Goal: Transaction & Acquisition: Download file/media

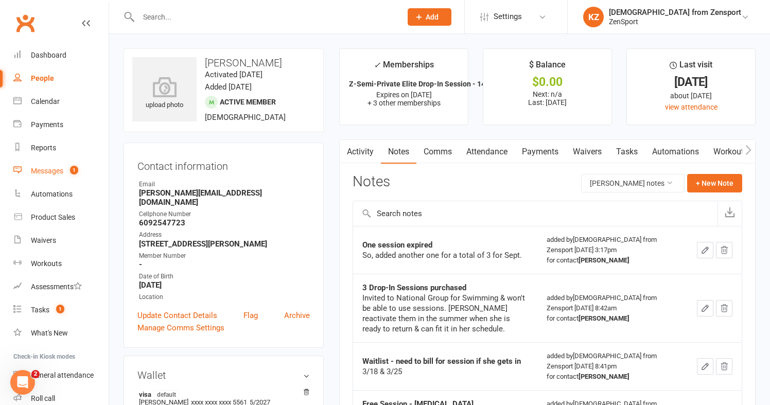
click at [61, 169] on div "Messages" at bounding box center [47, 171] width 32 height 8
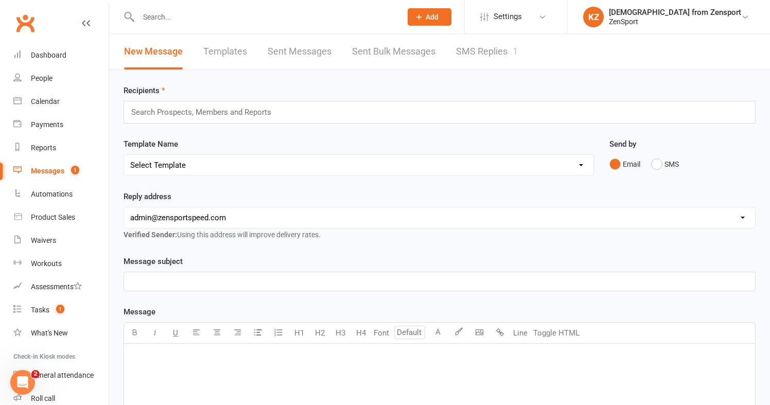
click at [480, 51] on link "SMS Replies 1" at bounding box center [487, 51] width 62 height 35
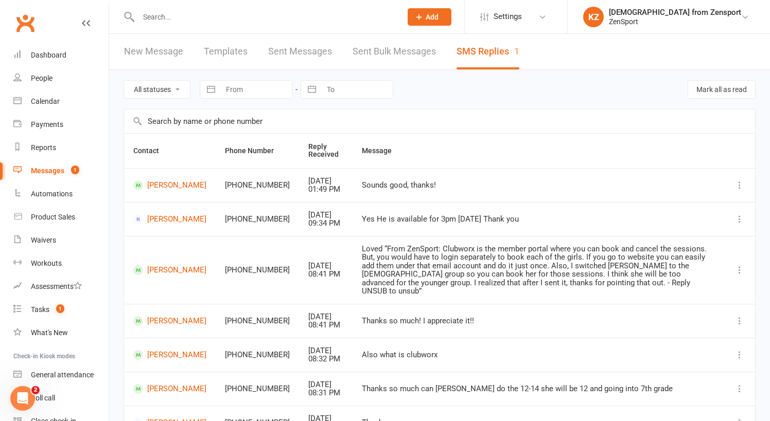
click at [429, 45] on link "Sent Bulk Messages" at bounding box center [393, 51] width 83 height 35
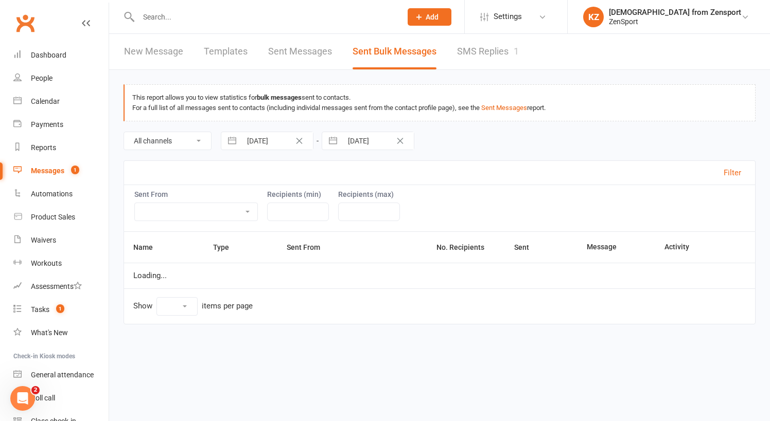
select select "10"
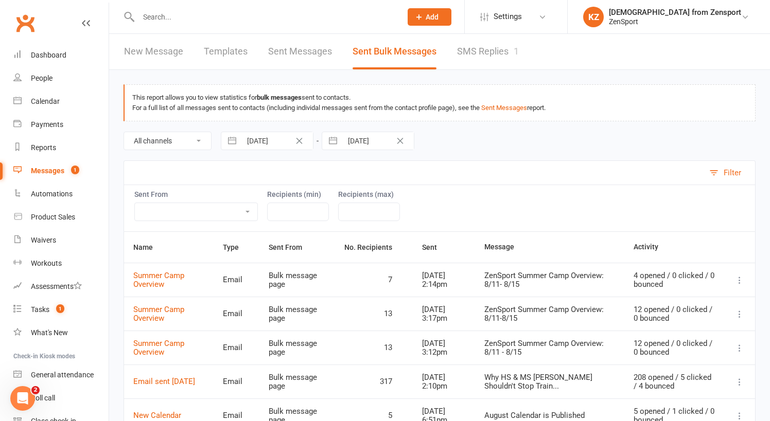
click at [472, 49] on link "SMS Replies 1" at bounding box center [488, 51] width 62 height 35
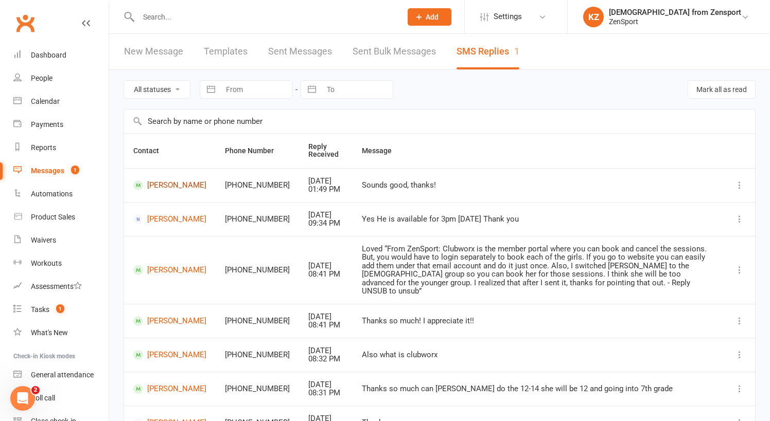
click at [161, 188] on link "Ricky Manuel" at bounding box center [169, 186] width 73 height 10
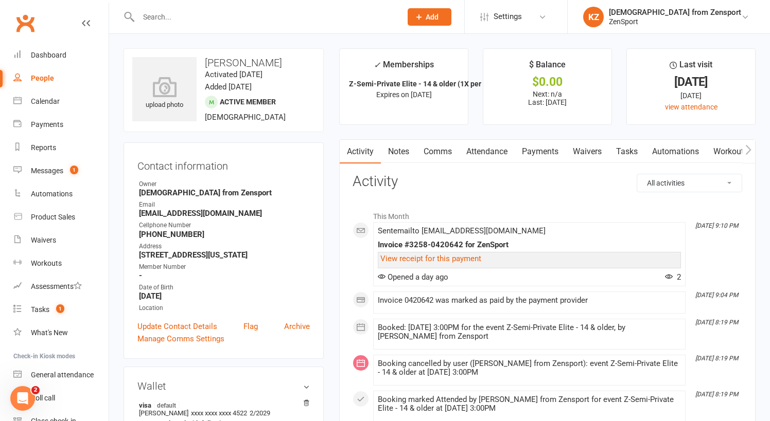
click at [165, 17] on input "text" at bounding box center [264, 17] width 259 height 14
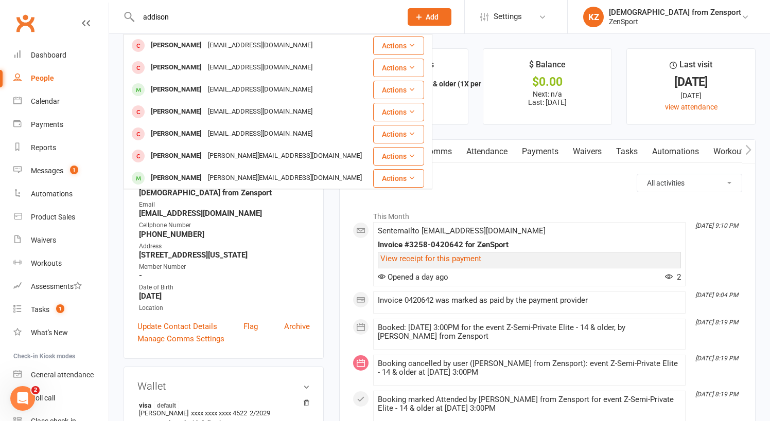
type input "addison"
click at [183, 88] on div "Addison Johnson" at bounding box center [176, 89] width 57 height 15
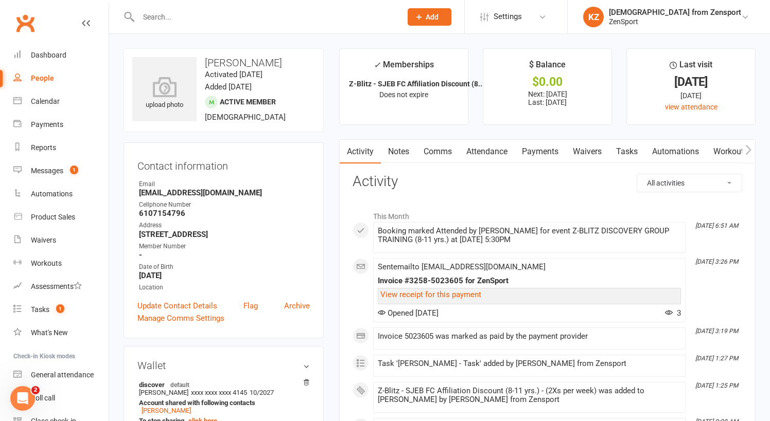
click at [538, 152] on link "Payments" at bounding box center [539, 152] width 51 height 24
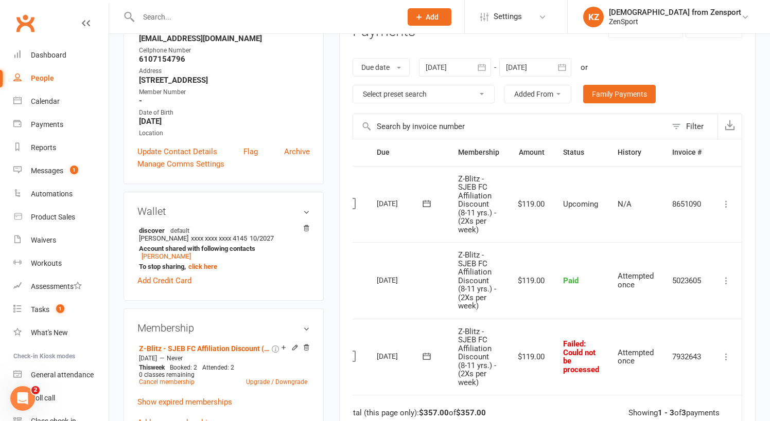
scroll to position [0, 20]
click at [728, 352] on icon at bounding box center [726, 357] width 10 height 10
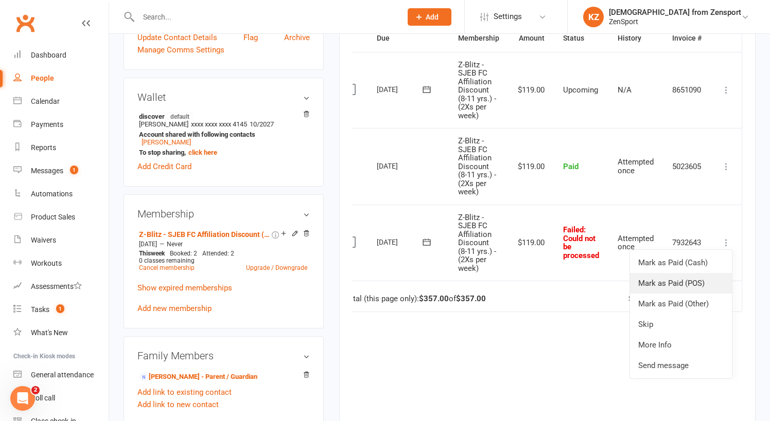
scroll to position [277, 0]
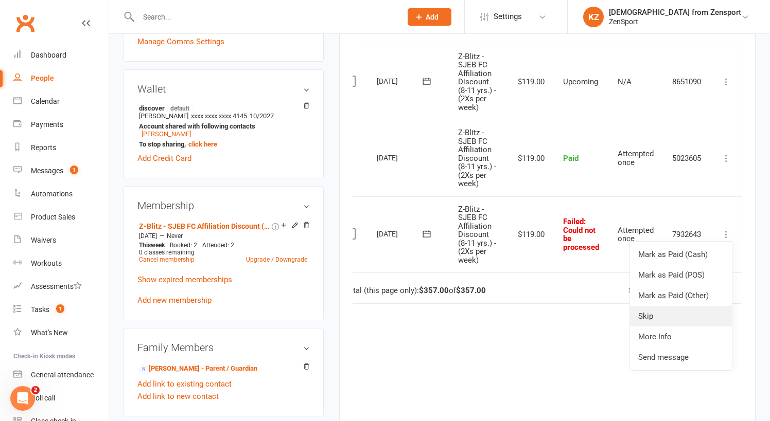
click at [655, 308] on link "Skip" at bounding box center [681, 316] width 102 height 21
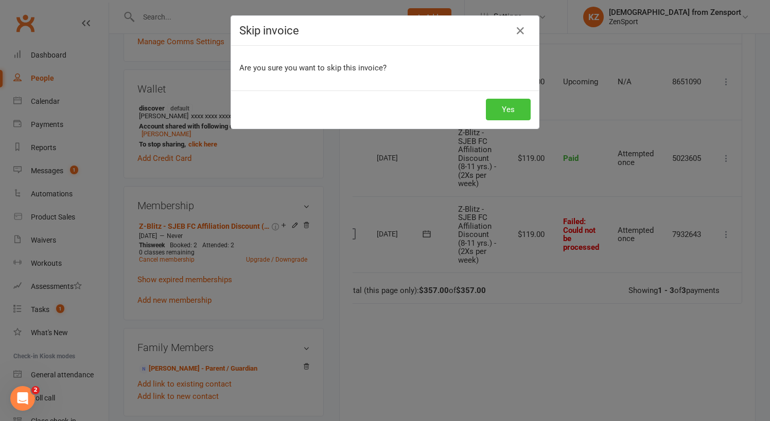
click at [511, 109] on button "Yes" at bounding box center [508, 110] width 45 height 22
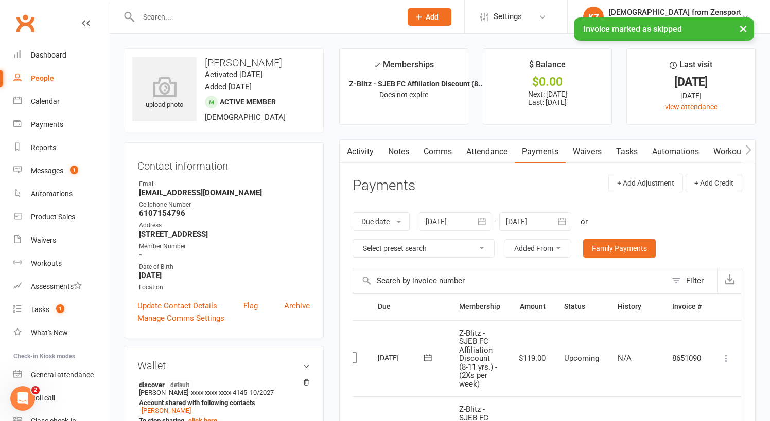
scroll to position [0, 0]
click at [401, 144] on link "Notes" at bounding box center [398, 152] width 35 height 24
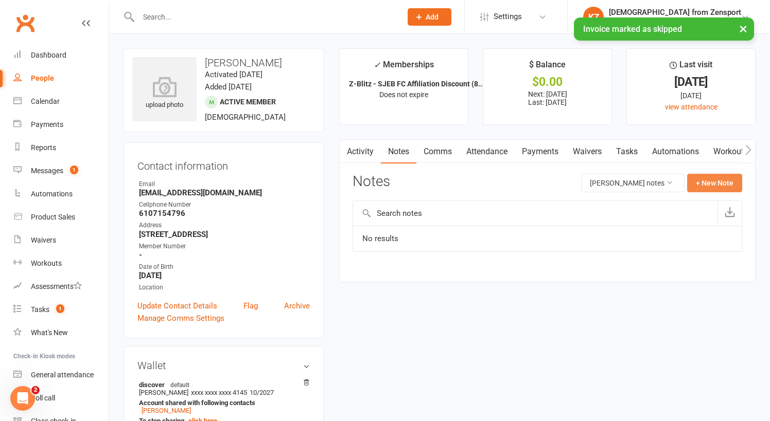
click at [697, 181] on button "+ New Note" at bounding box center [714, 183] width 55 height 19
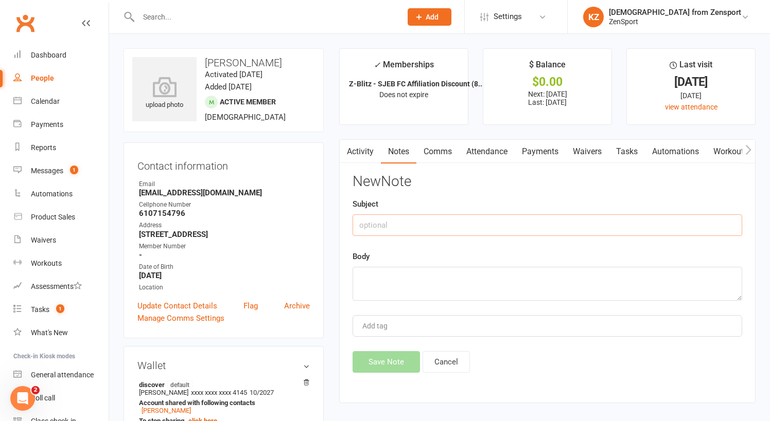
click at [382, 233] on input "text" at bounding box center [546, 226] width 389 height 22
type input "Payment didn't go thru for back dated 8/4"
click at [363, 272] on textarea at bounding box center [546, 284] width 389 height 34
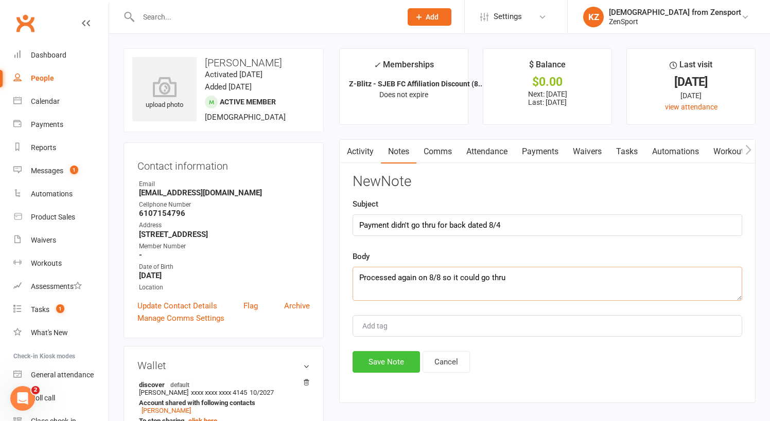
type textarea "Processed again on 8/8 so it could go thru"
click at [380, 360] on button "Save Note" at bounding box center [385, 362] width 67 height 22
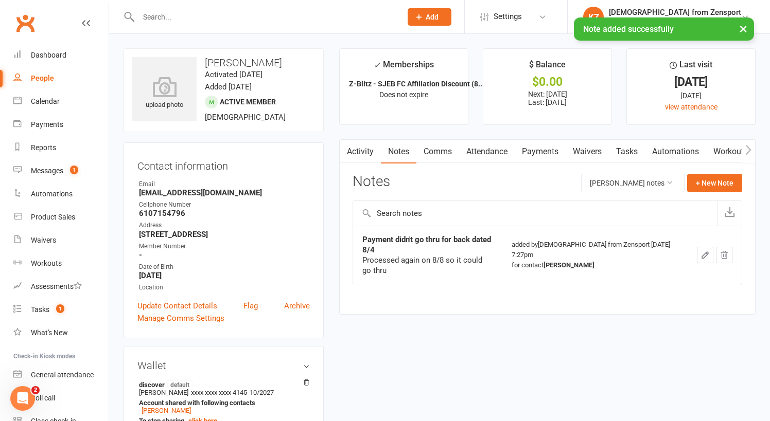
click at [622, 148] on link "Tasks" at bounding box center [627, 152] width 36 height 24
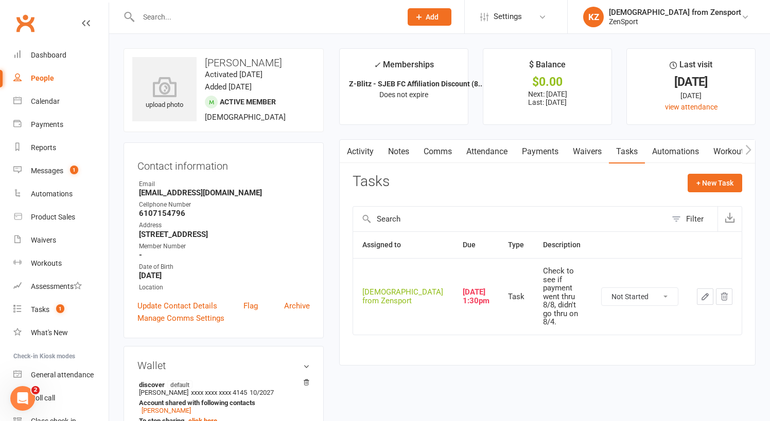
click at [706, 294] on icon "button" at bounding box center [705, 297] width 6 height 6
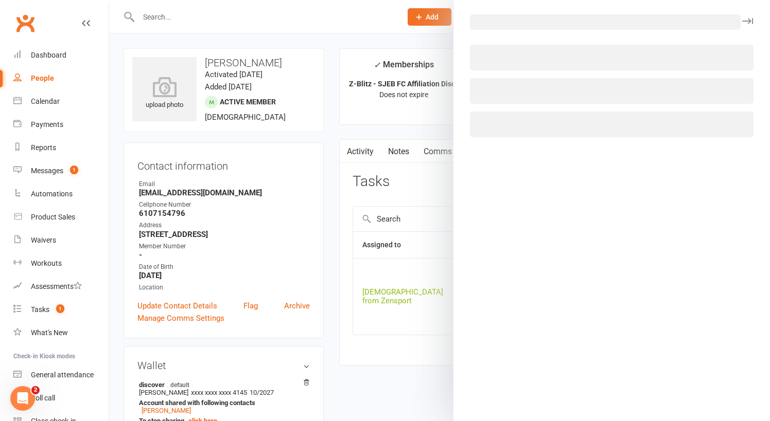
select select "43198"
select select "9788"
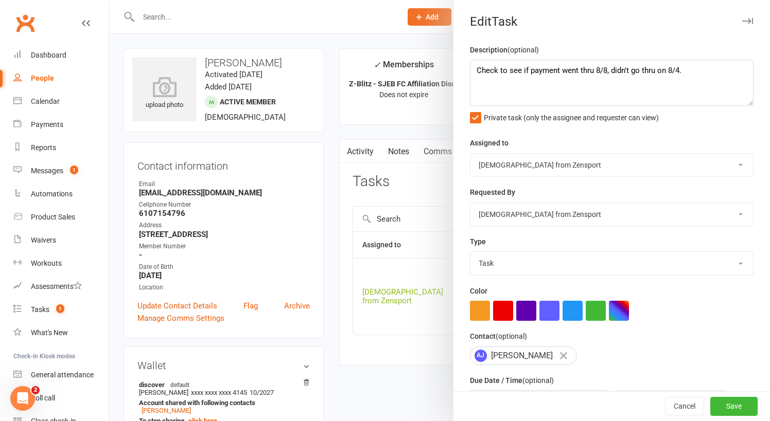
click at [412, 316] on div at bounding box center [439, 210] width 661 height 421
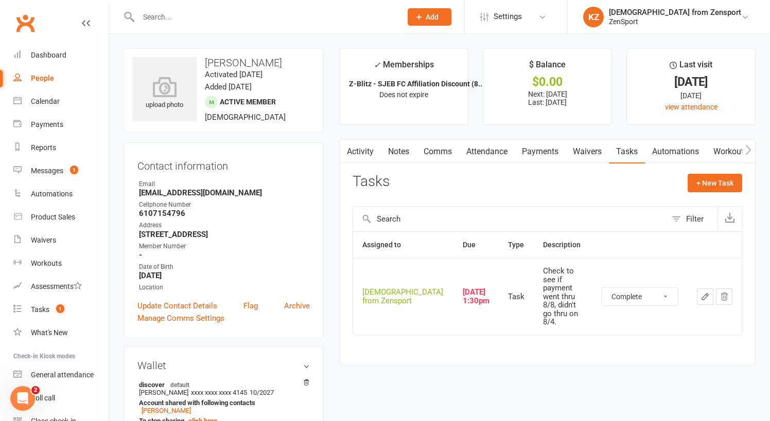
select select "unstarted"
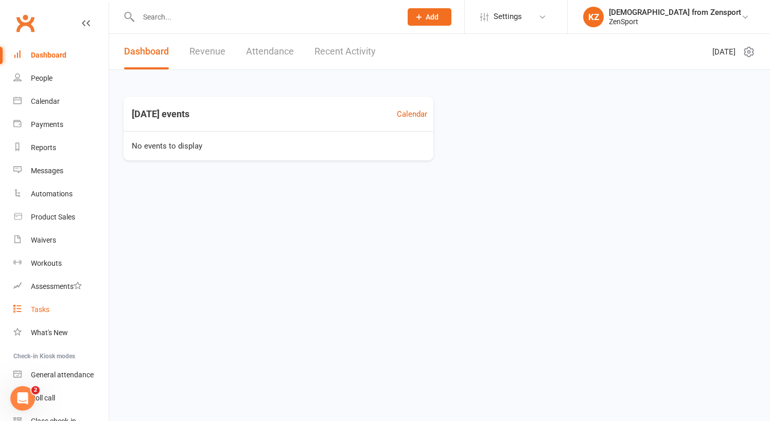
click at [42, 307] on div "Tasks" at bounding box center [40, 310] width 19 height 8
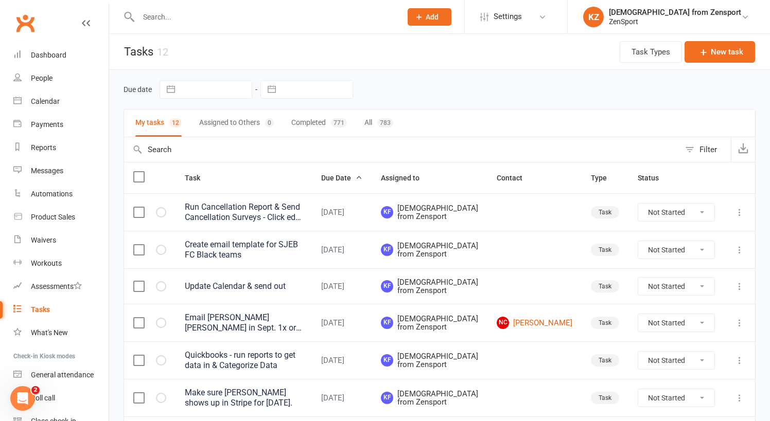
click at [228, 292] on div "Update Calendar & send out" at bounding box center [244, 286] width 118 height 10
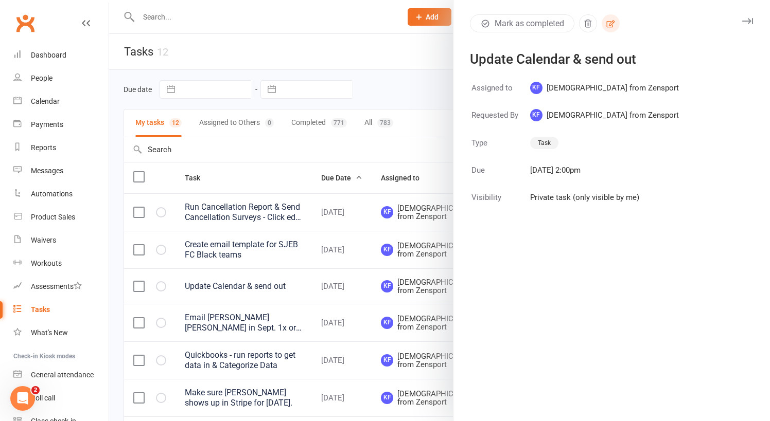
click at [613, 23] on icon "button" at bounding box center [610, 23] width 9 height 9
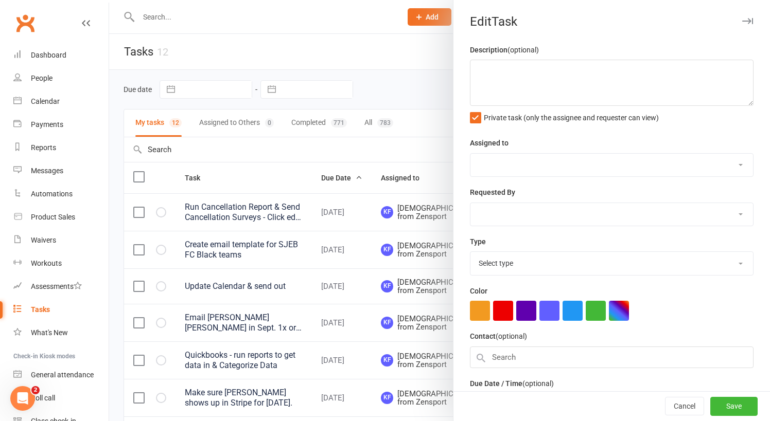
type textarea "Update Calendar & send out"
select select "43198"
type input "11 Aug 2025"
type input "2:00pm"
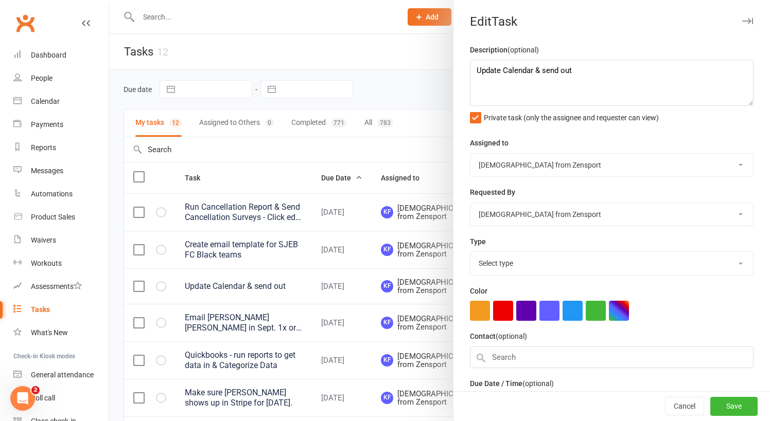
select select "9788"
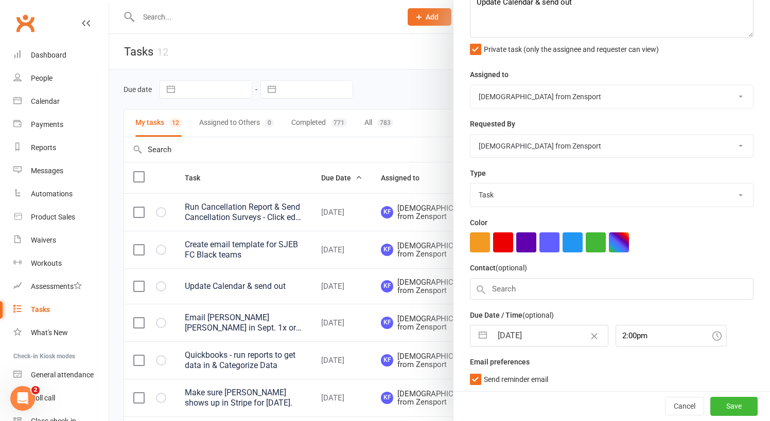
click at [511, 340] on input "11 Aug 2025" at bounding box center [550, 336] width 116 height 21
select select "6"
select select "2025"
select select "7"
select select "2025"
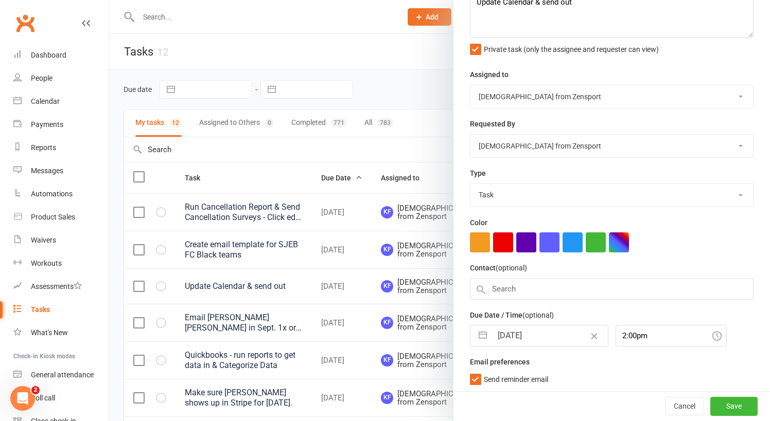
select select "8"
select select "2025"
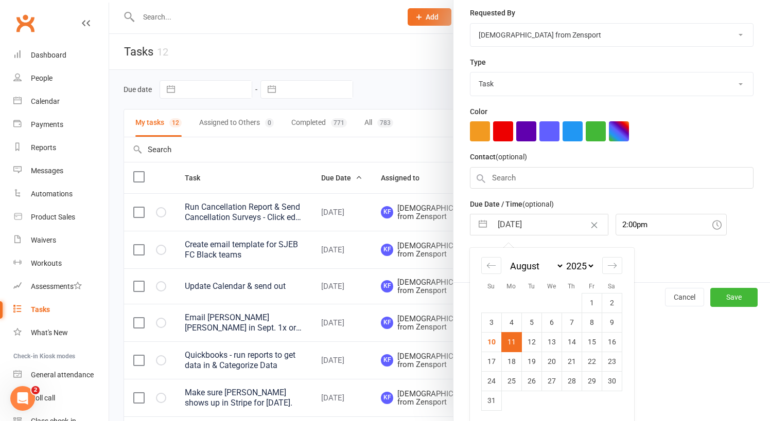
scroll to position [179, 0]
click at [511, 359] on td "18" at bounding box center [511, 362] width 20 height 20
type input "18 Aug 2025"
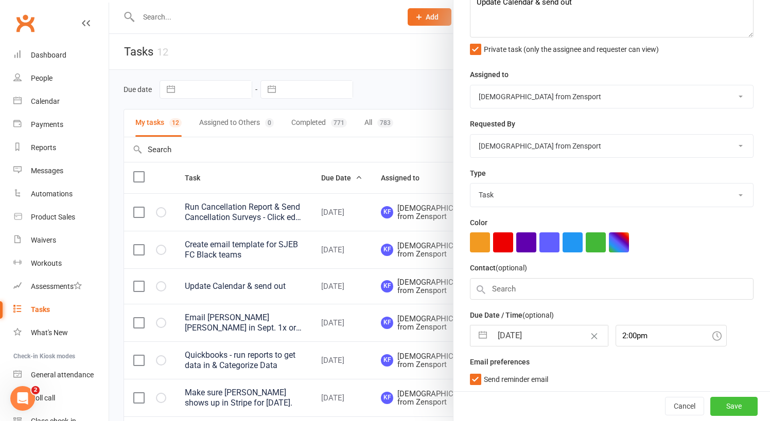
click at [726, 402] on button "Save" at bounding box center [733, 407] width 47 height 19
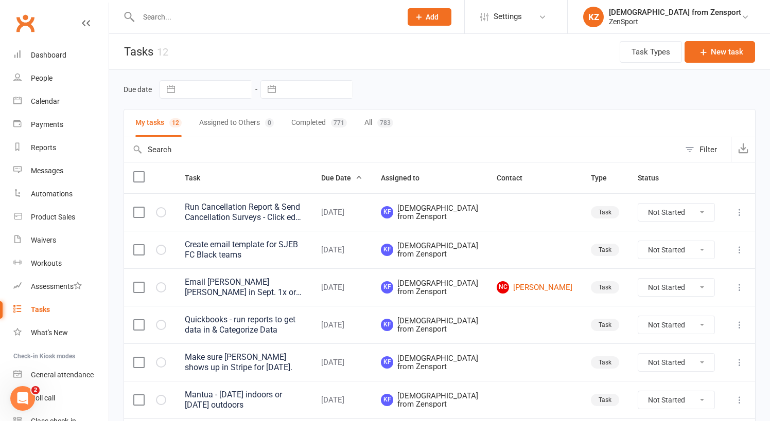
click at [251, 290] on div "Email Frank - Will Nick train in Sept. 1x or 2x per week?" at bounding box center [244, 287] width 118 height 21
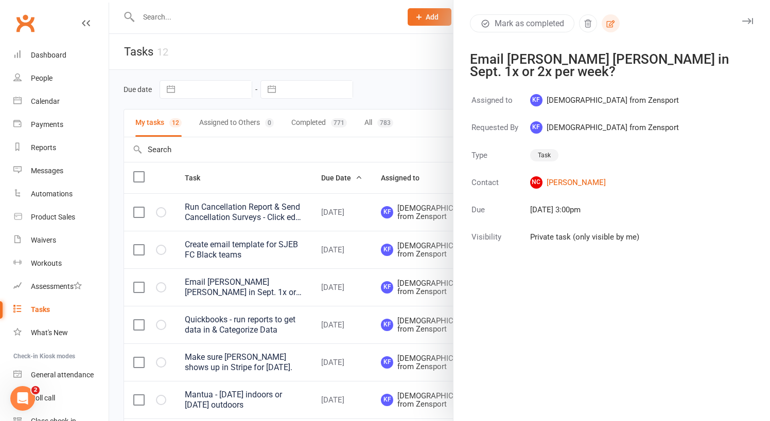
click at [612, 17] on button "button" at bounding box center [610, 23] width 18 height 18
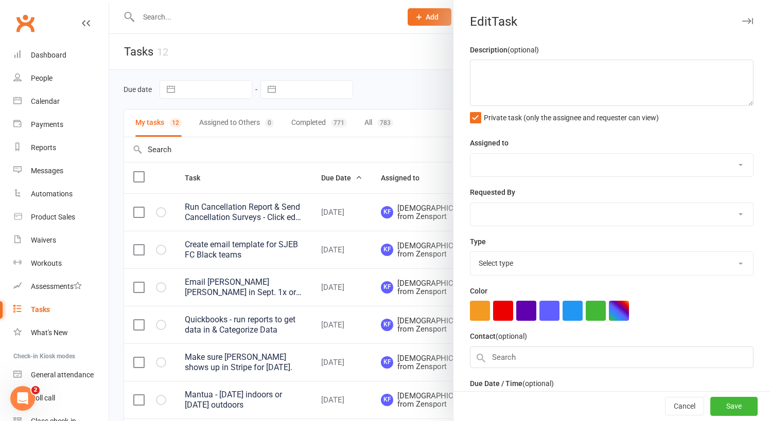
type textarea "Email Frank - Will Nick train in Sept. 1x or 2x per week?"
select select "43198"
type input "11 Aug 2025"
type input "3:00pm"
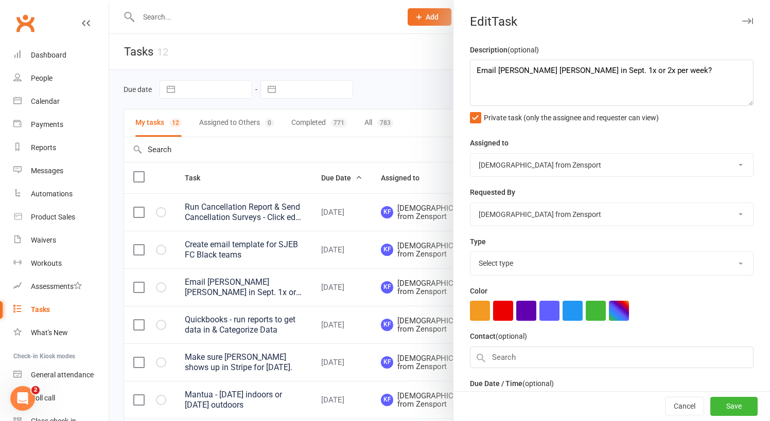
select select "9788"
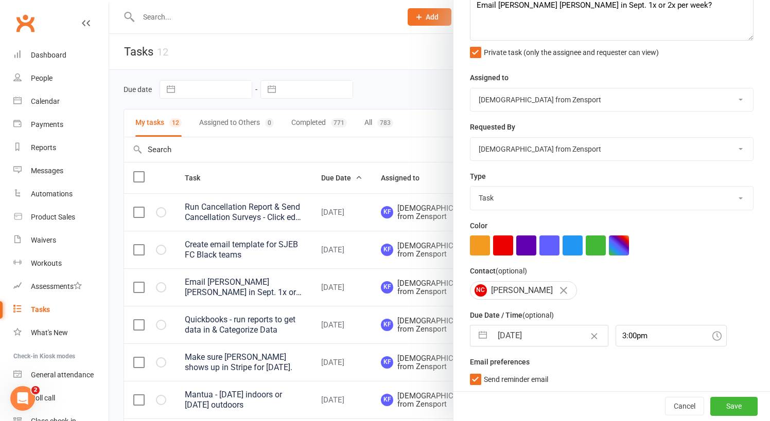
click at [543, 333] on input "11 Aug 2025" at bounding box center [550, 336] width 116 height 21
select select "6"
select select "2025"
select select "7"
select select "2025"
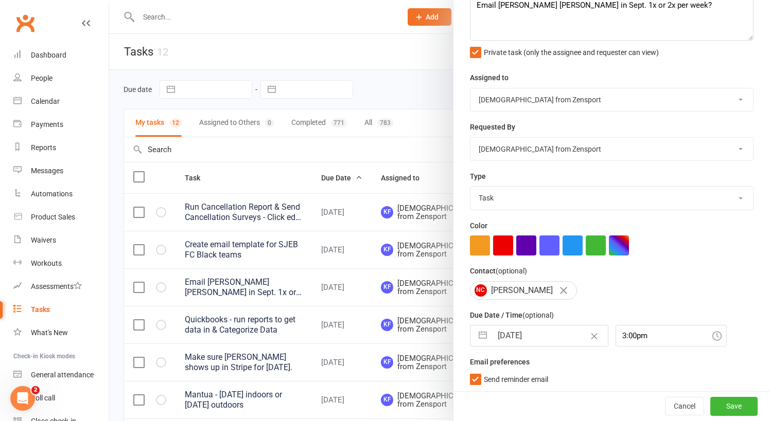
select select "8"
select select "2025"
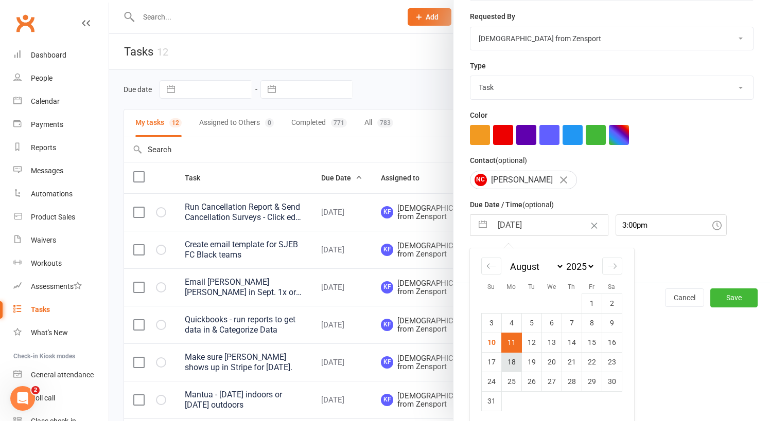
click at [517, 357] on td "18" at bounding box center [511, 362] width 20 height 20
type input "18 Aug 2025"
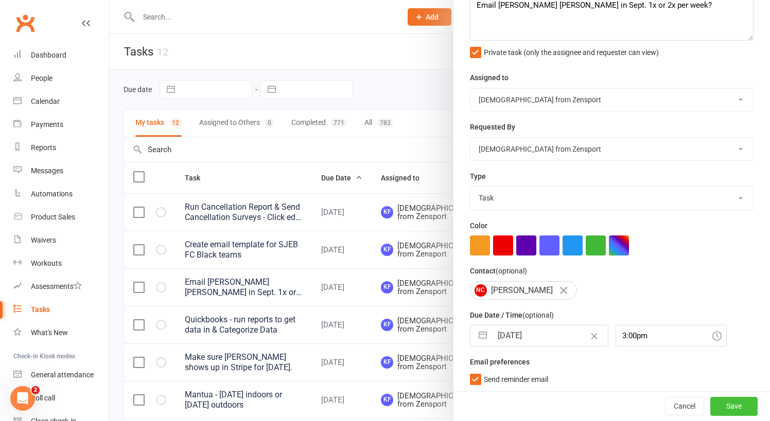
click at [728, 406] on button "Save" at bounding box center [733, 407] width 47 height 19
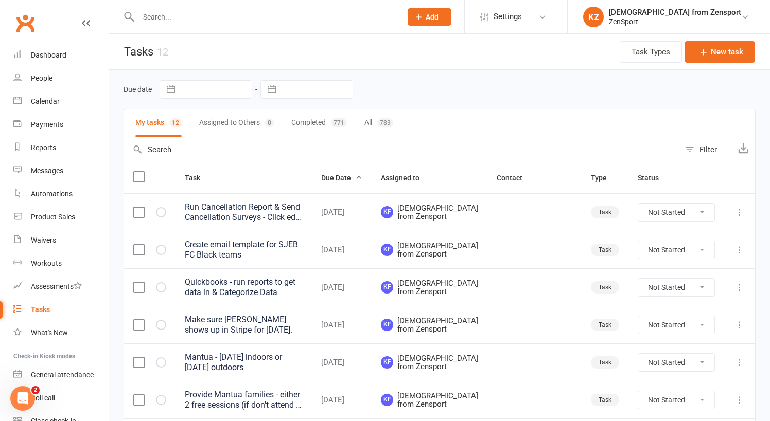
scroll to position [0, 0]
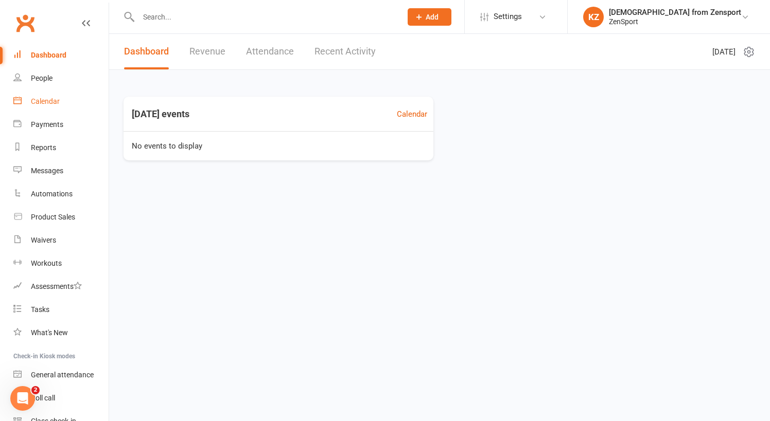
click at [43, 99] on div "Calendar" at bounding box center [45, 101] width 29 height 8
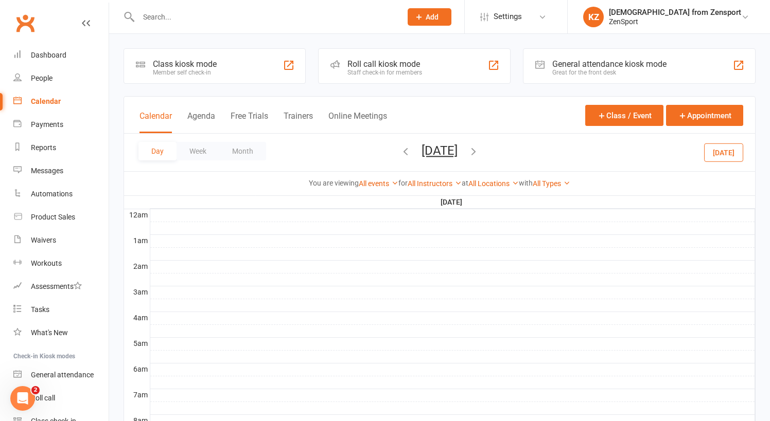
click at [730, 149] on button "[DATE]" at bounding box center [723, 152] width 39 height 19
click at [479, 150] on icon "button" at bounding box center [473, 151] width 11 height 11
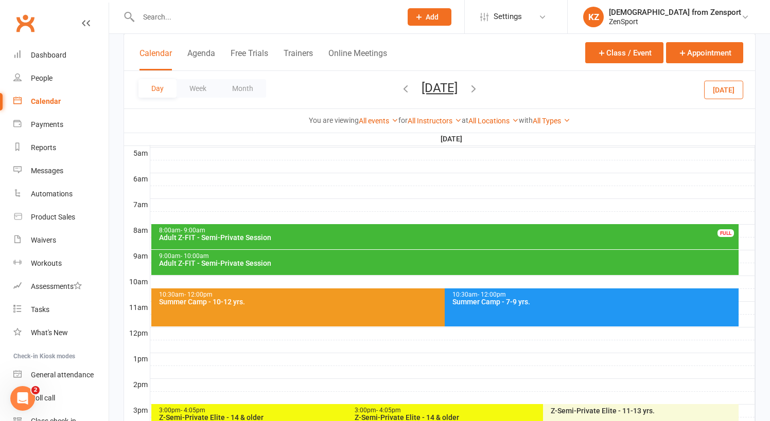
scroll to position [209, 0]
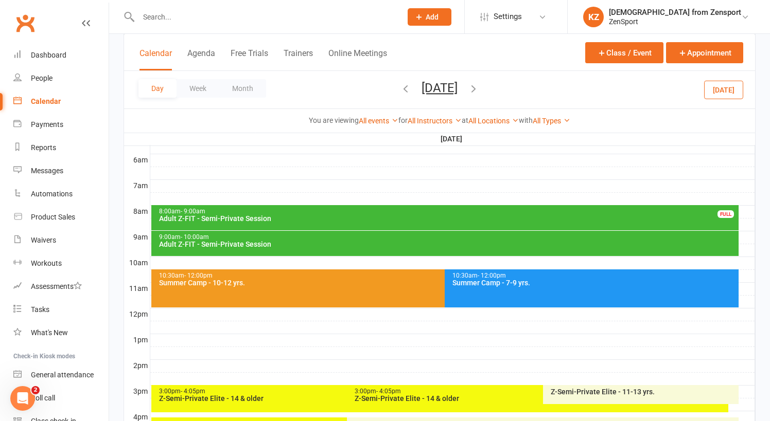
click at [351, 211] on div "8:00am - 9:00am" at bounding box center [447, 211] width 578 height 7
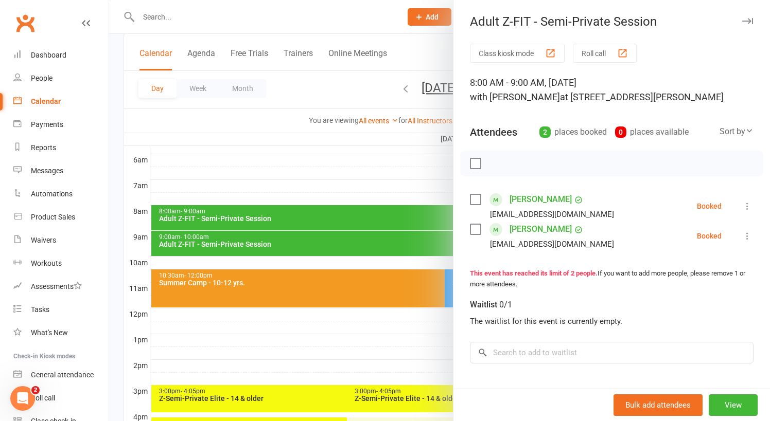
click at [319, 173] on div at bounding box center [439, 210] width 661 height 421
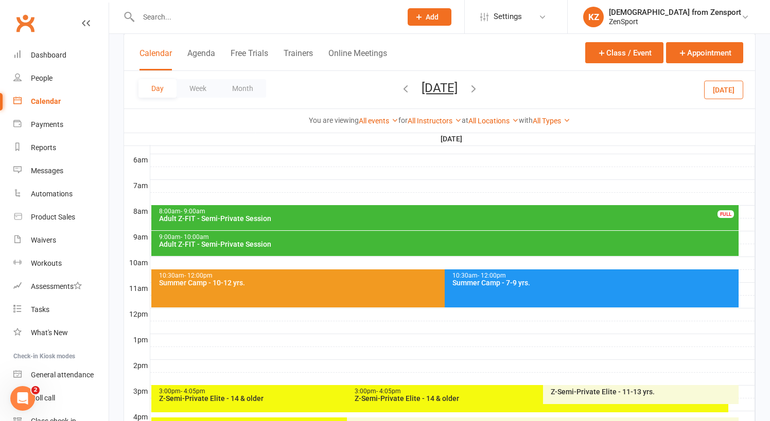
click at [324, 238] on div "9:00am - 10:00am" at bounding box center [447, 237] width 578 height 7
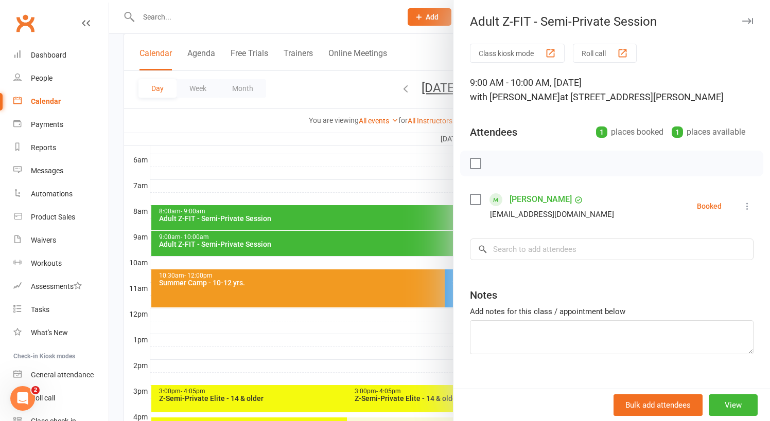
click at [325, 182] on div at bounding box center [439, 210] width 661 height 421
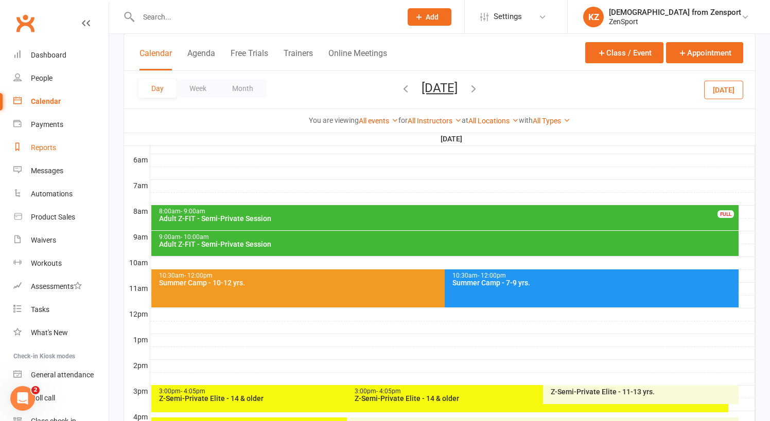
click at [45, 147] on div "Reports" at bounding box center [43, 148] width 25 height 8
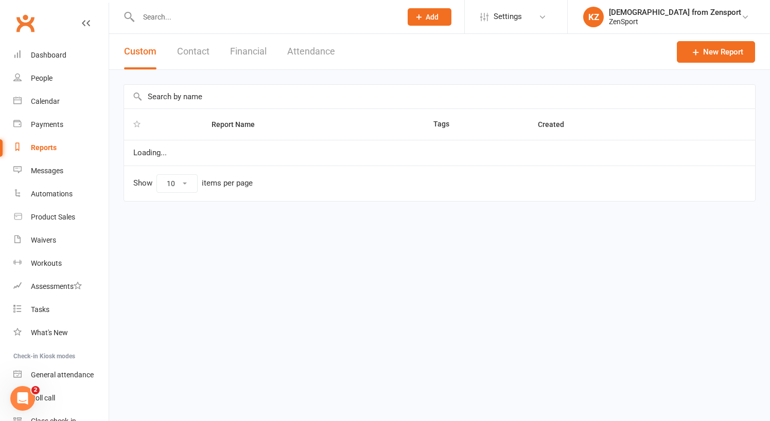
select select "100"
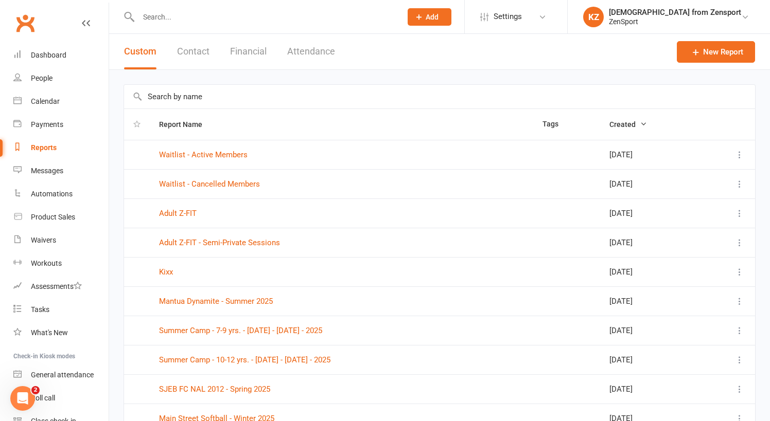
click at [163, 98] on input "text" at bounding box center [439, 97] width 631 height 24
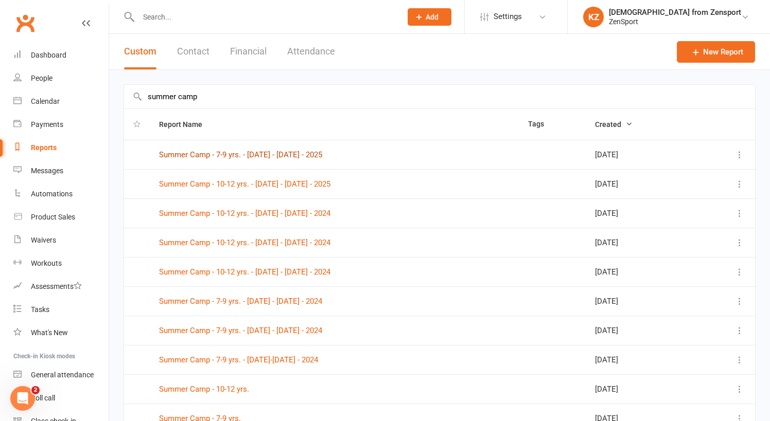
type input "summer camp"
click at [256, 154] on link "Summer Camp - 7-9 yrs. - [DATE] - [DATE] - 2025" at bounding box center [240, 154] width 163 height 9
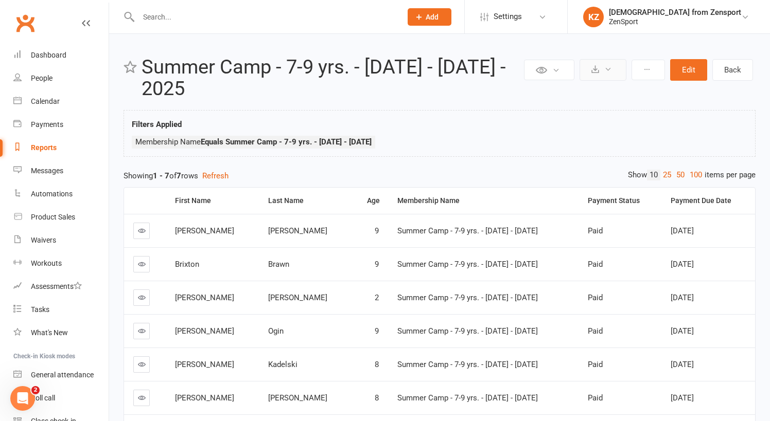
click at [602, 66] on button at bounding box center [602, 70] width 47 height 22
click at [579, 88] on link "Export to CSV" at bounding box center [572, 94] width 108 height 21
click at [49, 145] on div "Reports" at bounding box center [44, 148] width 26 height 8
select select "100"
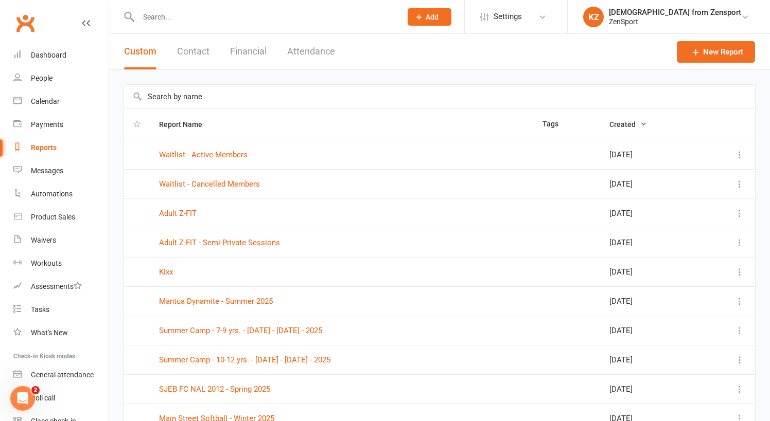
click at [169, 95] on input "text" at bounding box center [439, 97] width 631 height 24
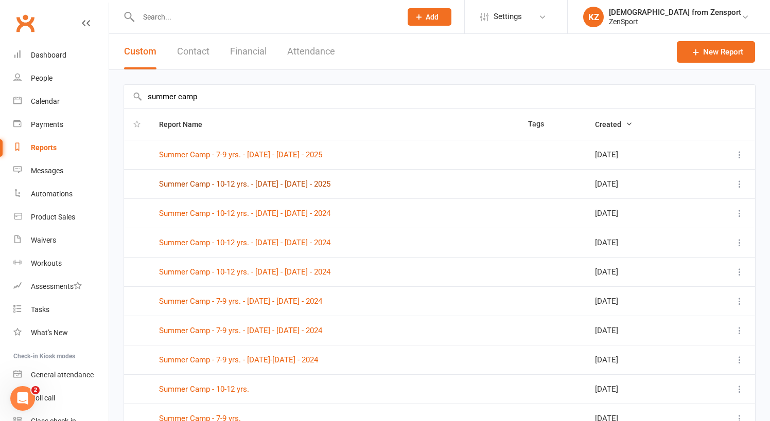
type input "summer camp"
click at [233, 181] on link "Summer Camp - 10-12 yrs. - [DATE] - [DATE] - 2025" at bounding box center [244, 184] width 171 height 9
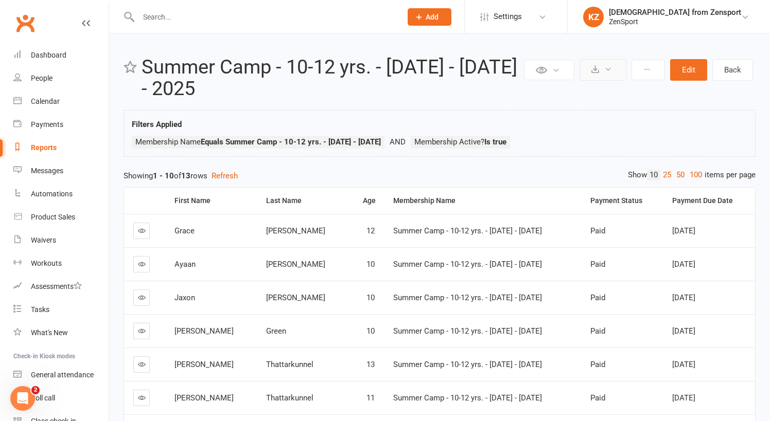
click at [604, 68] on icon at bounding box center [608, 69] width 8 height 8
click at [584, 91] on link "Export to CSV" at bounding box center [572, 94] width 108 height 21
click at [664, 171] on link "25" at bounding box center [666, 175] width 13 height 11
